Goal: Task Accomplishment & Management: Manage account settings

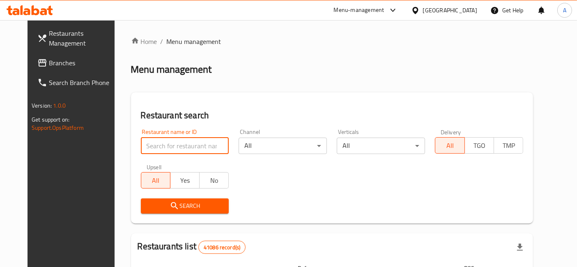
click at [207, 144] on input "search" at bounding box center [185, 146] width 88 height 16
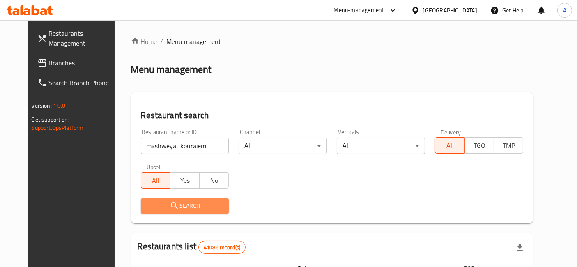
click at [208, 202] on span "Search" at bounding box center [184, 206] width 75 height 10
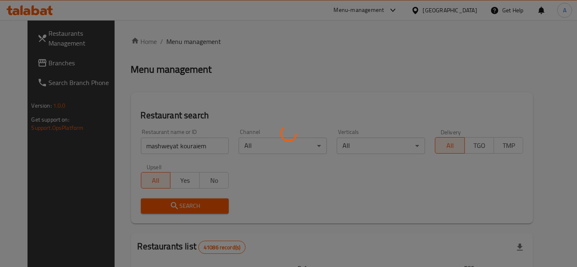
scroll to position [68, 0]
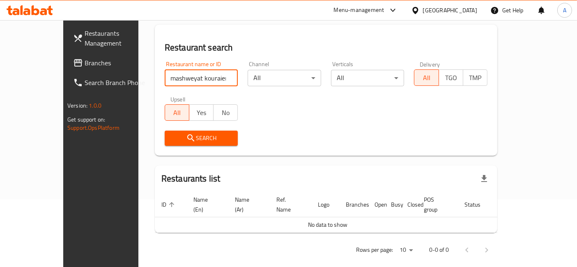
drag, startPoint x: 162, startPoint y: 78, endPoint x: 80, endPoint y: 80, distance: 82.1
click at [80, 80] on div "Restaurants Management Branches Search Branch Phone Version: 1.0.0 Get support …" at bounding box center [288, 114] width 450 height 325
type input "kouraiem"
click button "Search" at bounding box center [201, 138] width 73 height 15
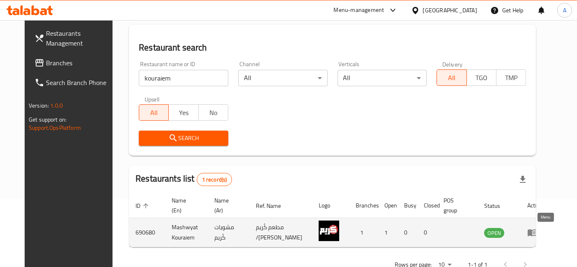
click at [537, 234] on icon "enhanced table" at bounding box center [531, 232] width 9 height 7
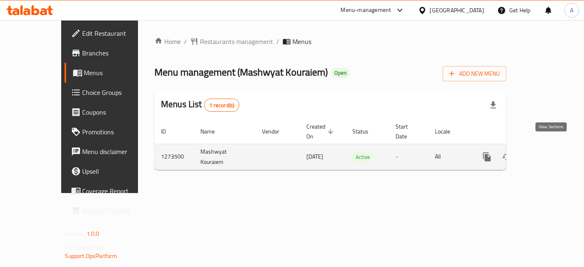
click at [550, 152] on icon "enhanced table" at bounding box center [546, 157] width 10 height 10
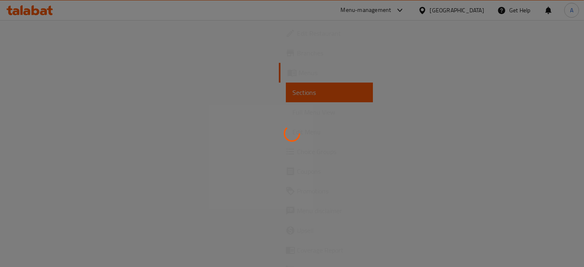
click at [47, 32] on div at bounding box center [292, 133] width 584 height 267
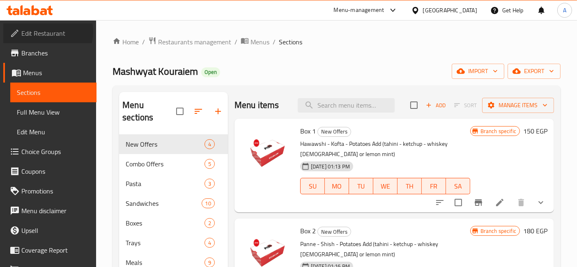
click at [47, 32] on span "Edit Restaurant" at bounding box center [55, 33] width 69 height 10
